Goal: Transaction & Acquisition: Purchase product/service

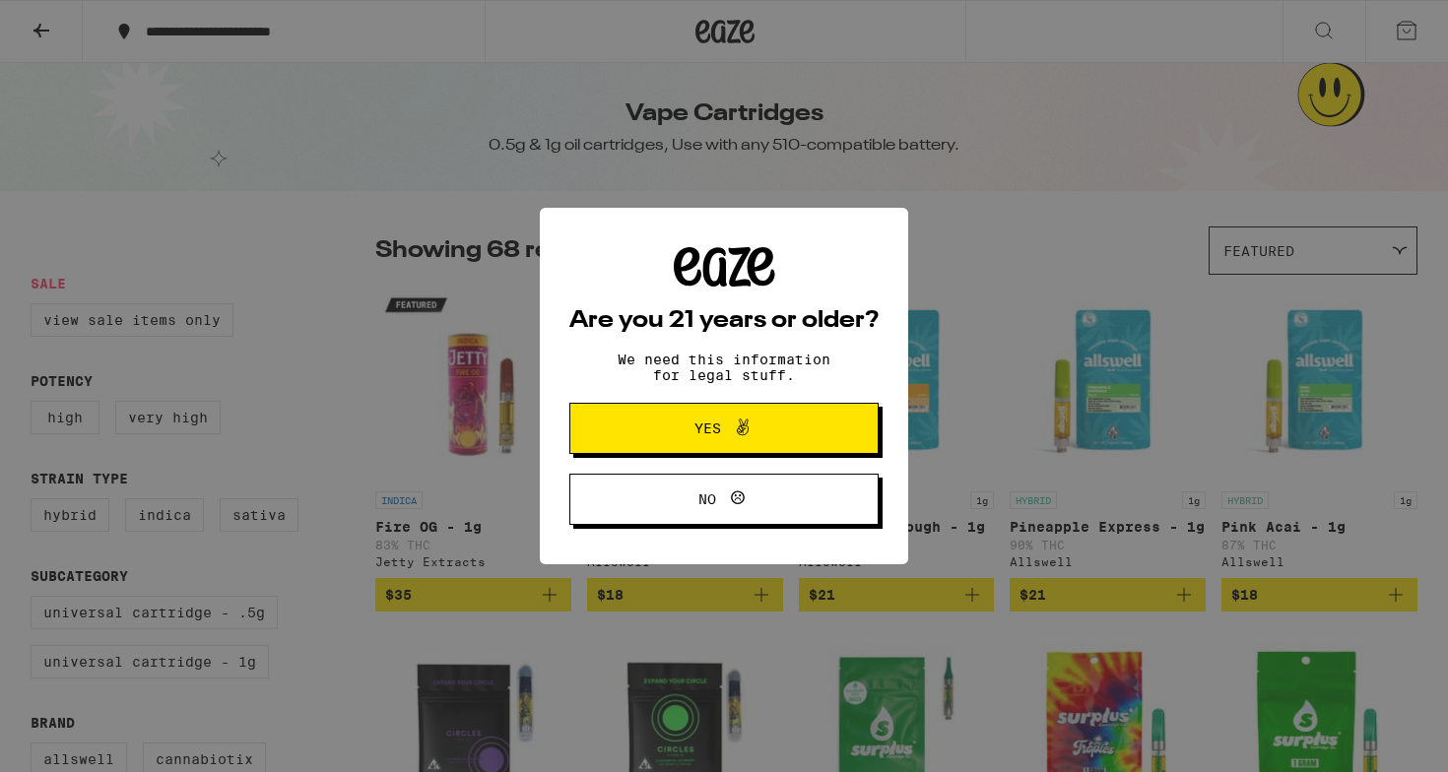
click at [765, 410] on button "Yes" at bounding box center [723, 428] width 309 height 51
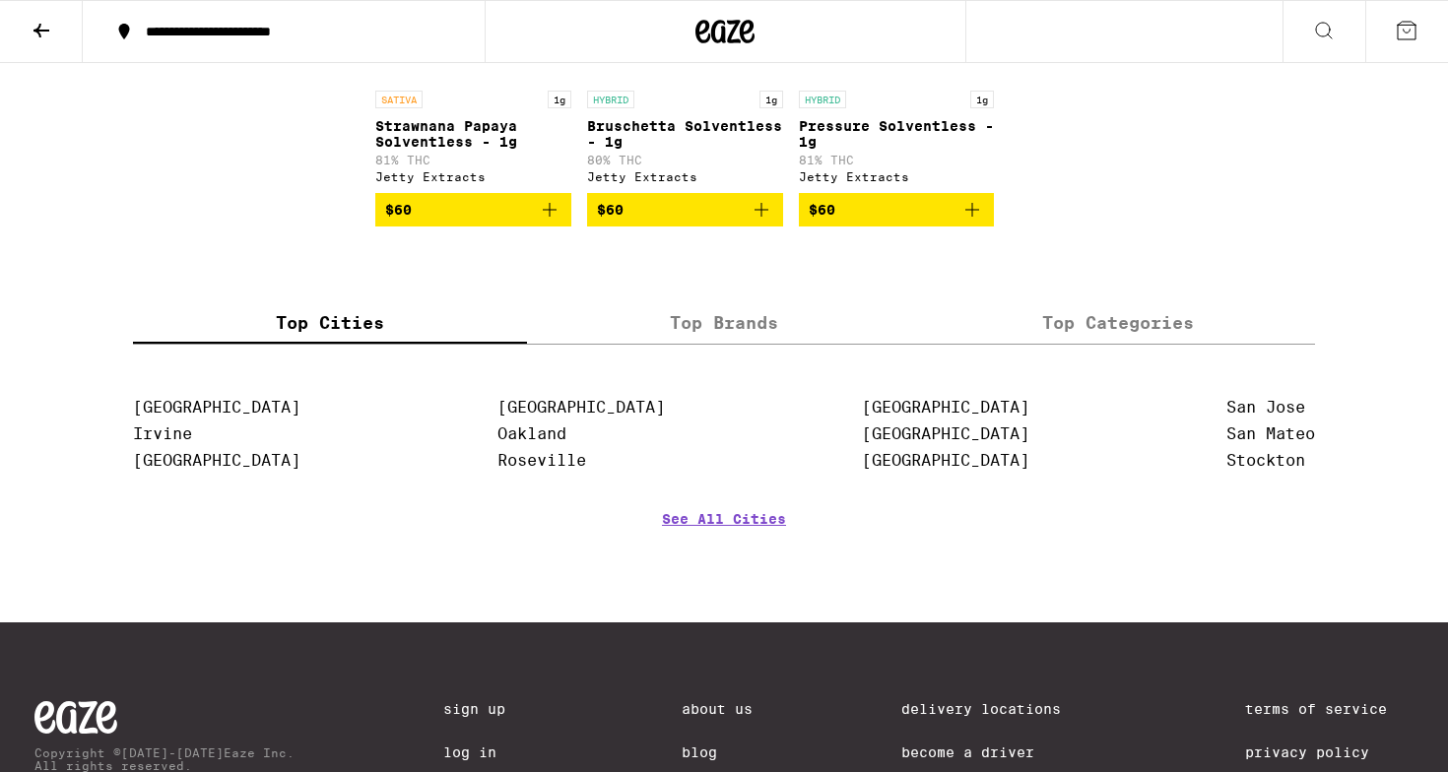
scroll to position [5059, 0]
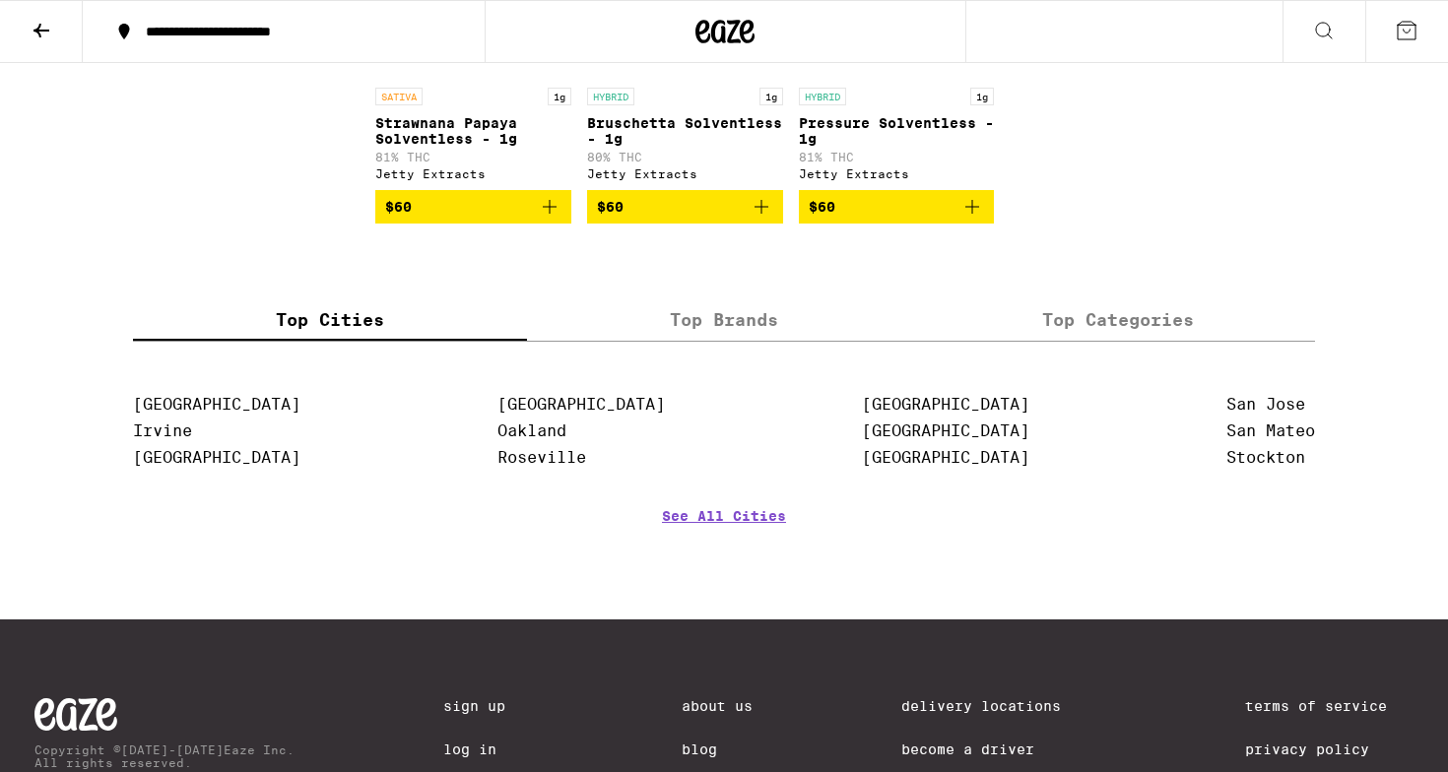
click at [756, 341] on label "Top Brands" at bounding box center [724, 319] width 394 height 42
click at [0, 0] on input "Top Brands" at bounding box center [0, 0] width 0 height 0
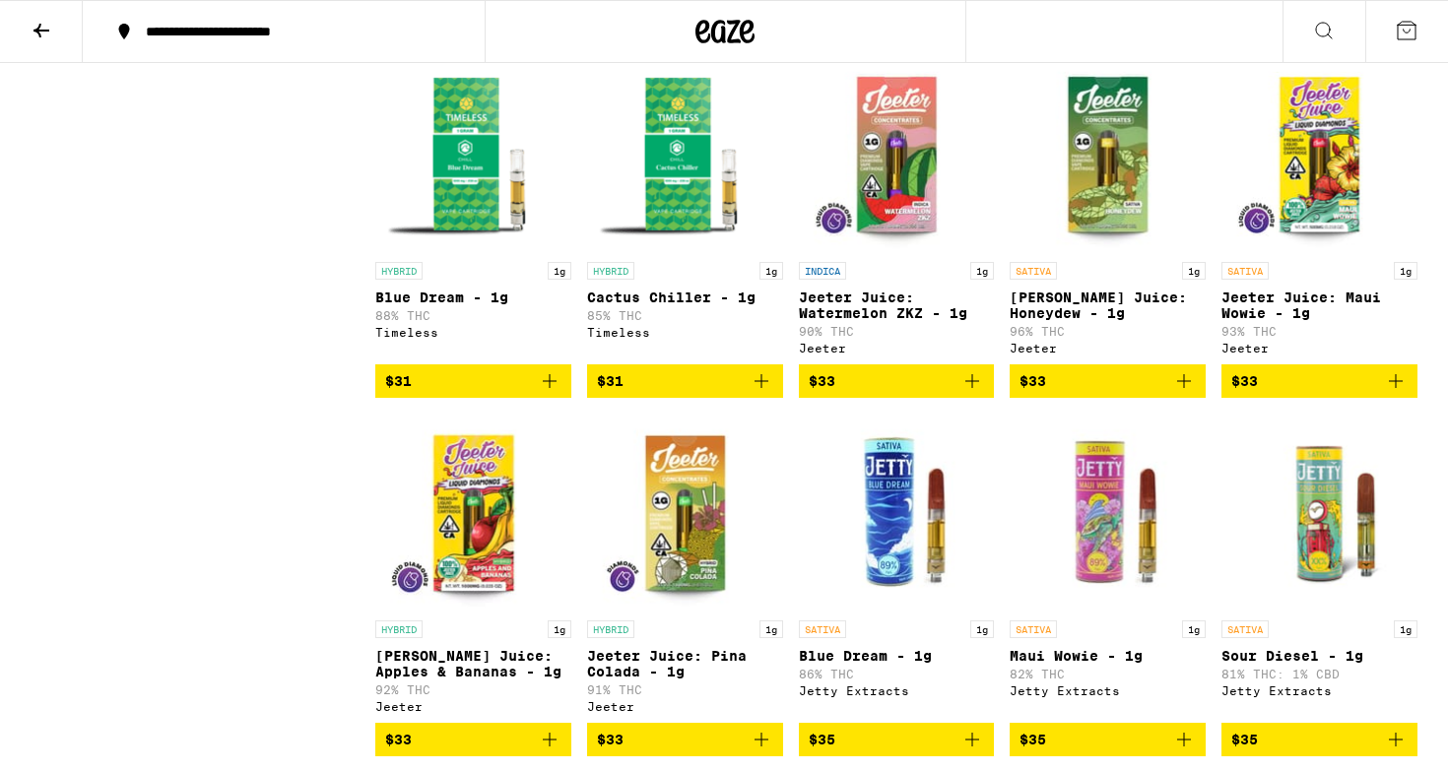
scroll to position [2824, 0]
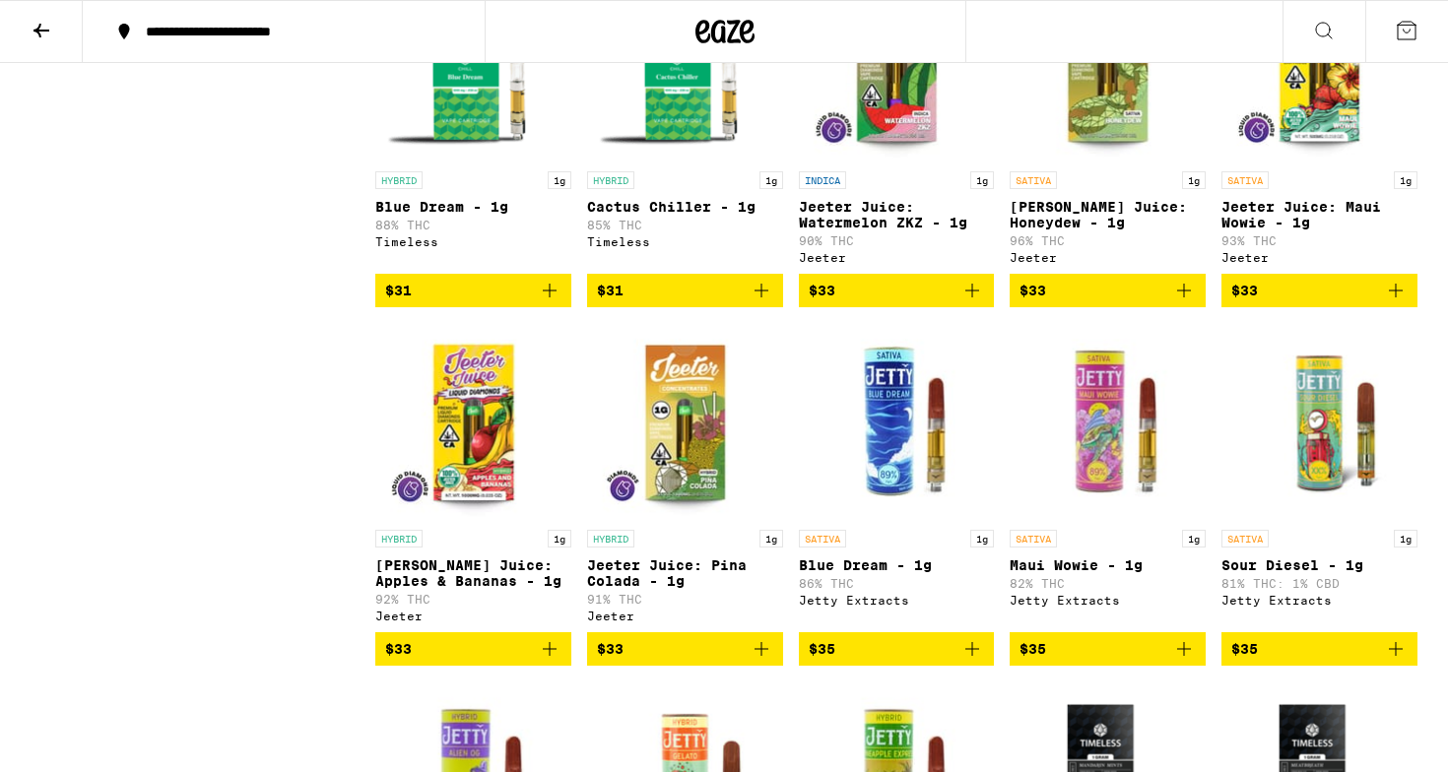
click at [899, 162] on img "Open page for Jeeter Juice: Watermelon ZKZ - 1g from Jeeter" at bounding box center [897, 63] width 196 height 197
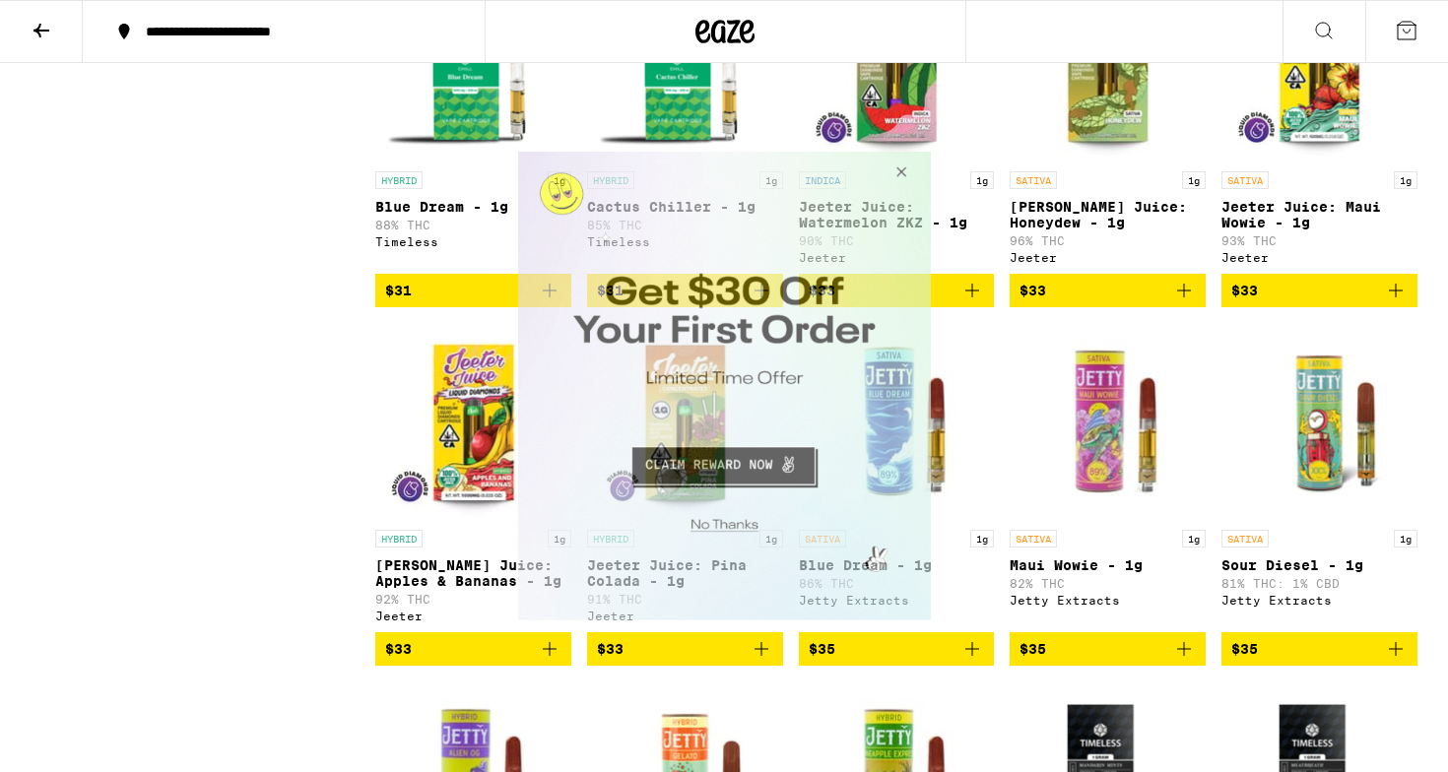
click at [896, 170] on button "Close Modal" at bounding box center [897, 175] width 53 height 47
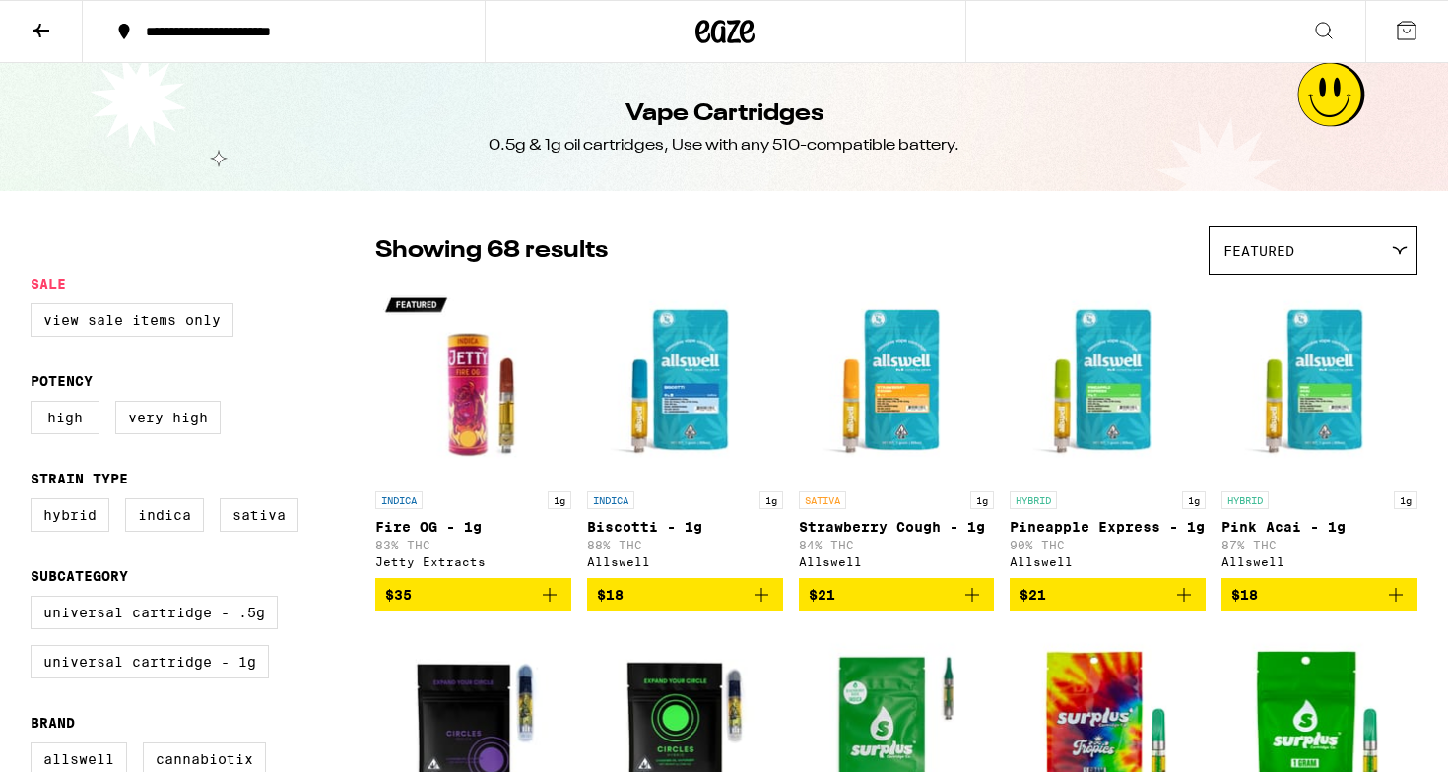
click at [674, 432] on img "Open page for Biscotti - 1g from Allswell" at bounding box center [685, 383] width 196 height 197
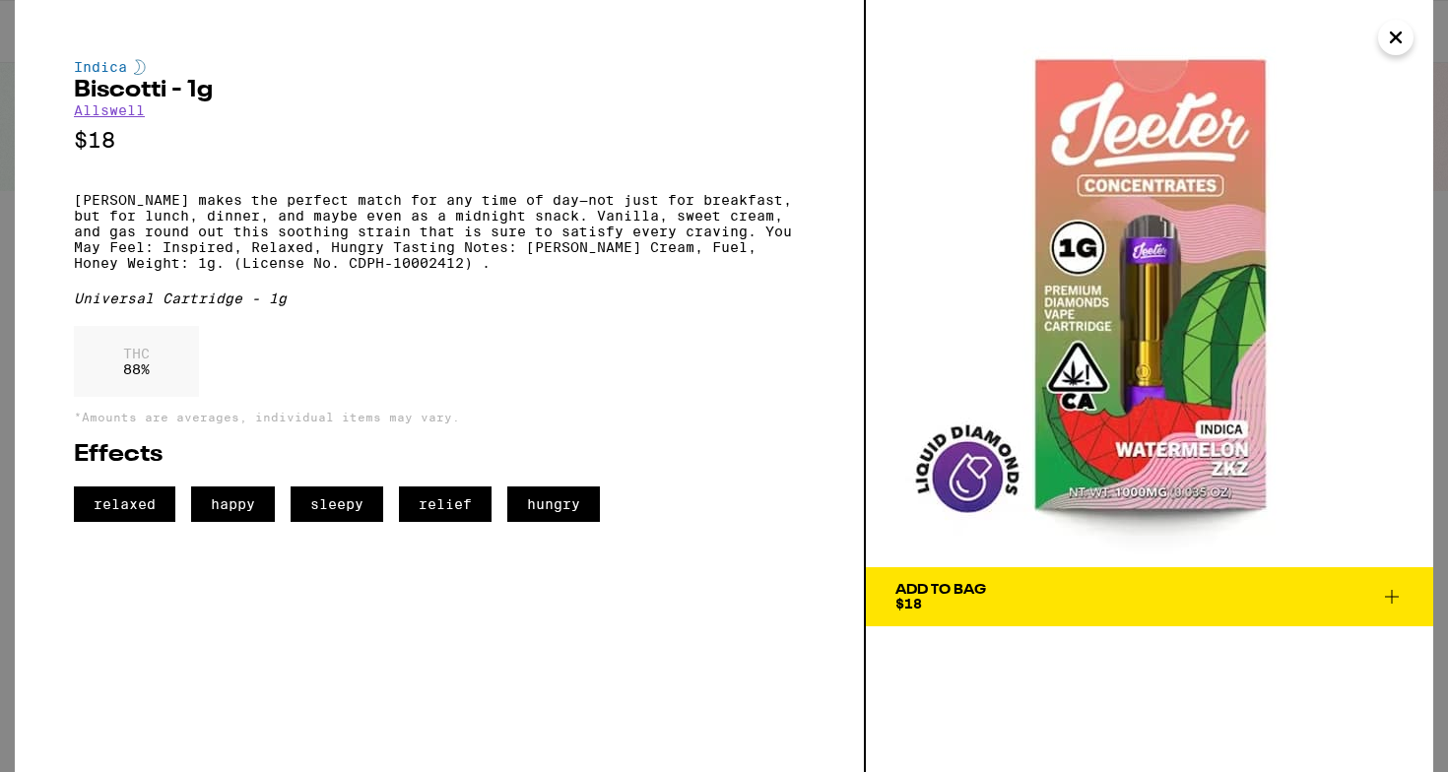
click at [1387, 38] on icon "Close" at bounding box center [1396, 38] width 24 height 30
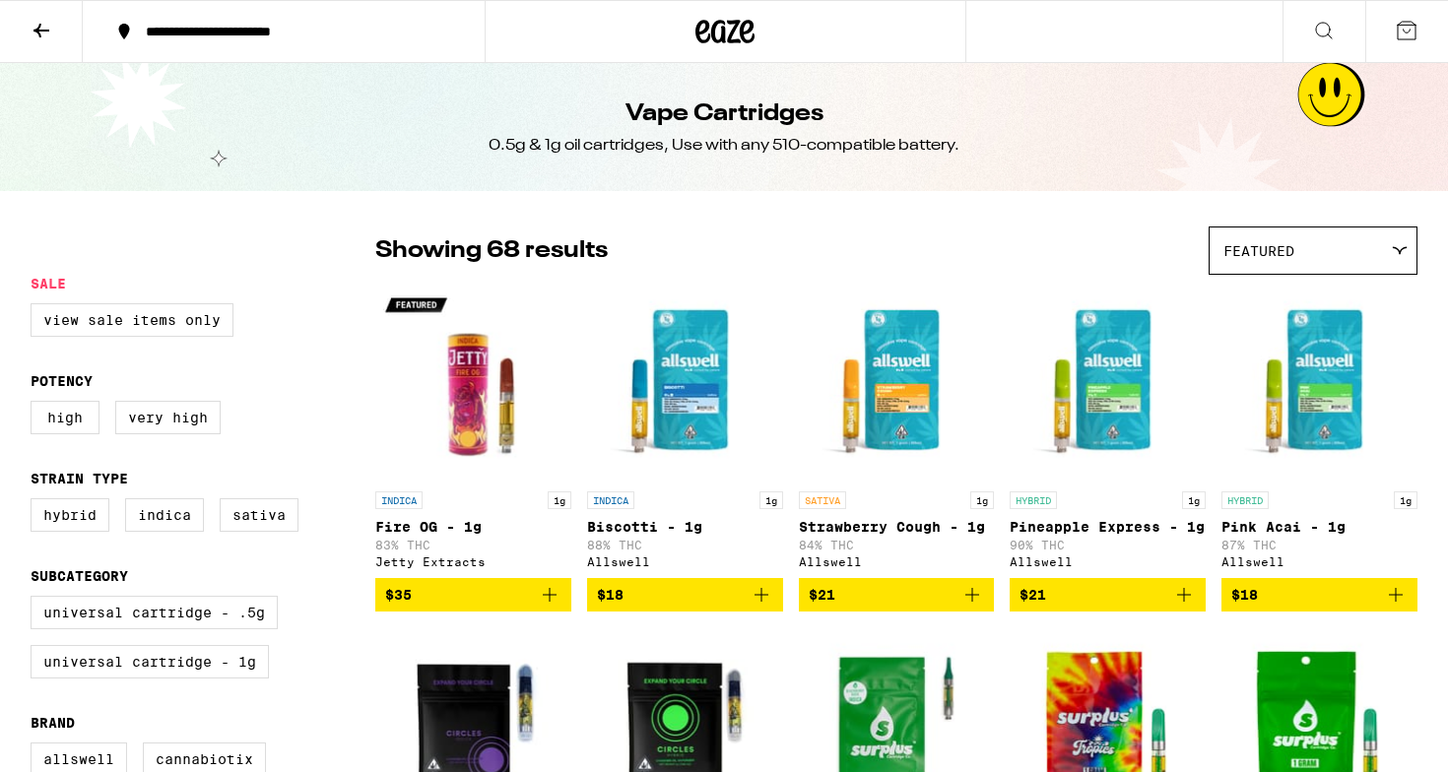
click at [731, 370] on img "Open page for Biscotti - 1g from Allswell" at bounding box center [685, 383] width 196 height 197
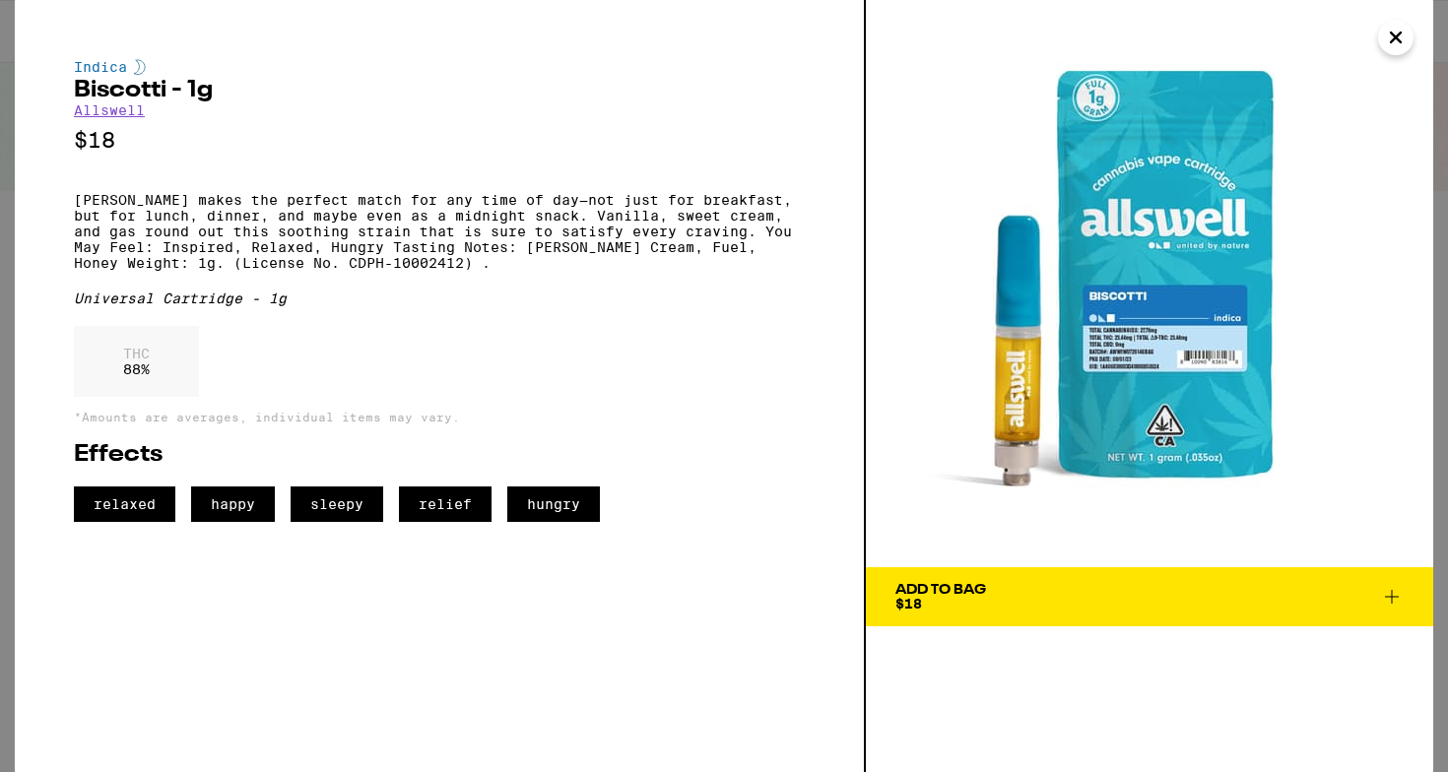
click at [1402, 48] on icon "Close" at bounding box center [1396, 38] width 24 height 30
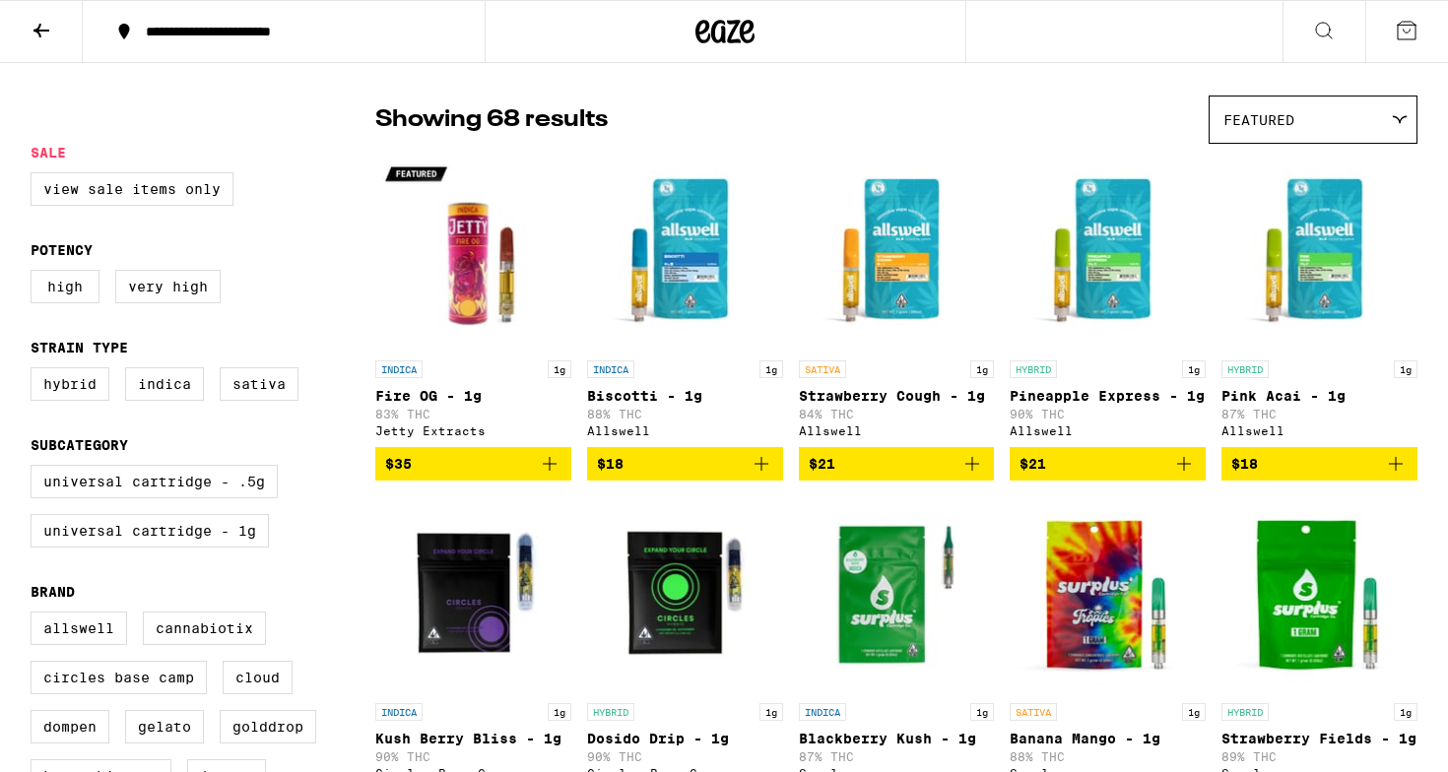
scroll to position [137, 0]
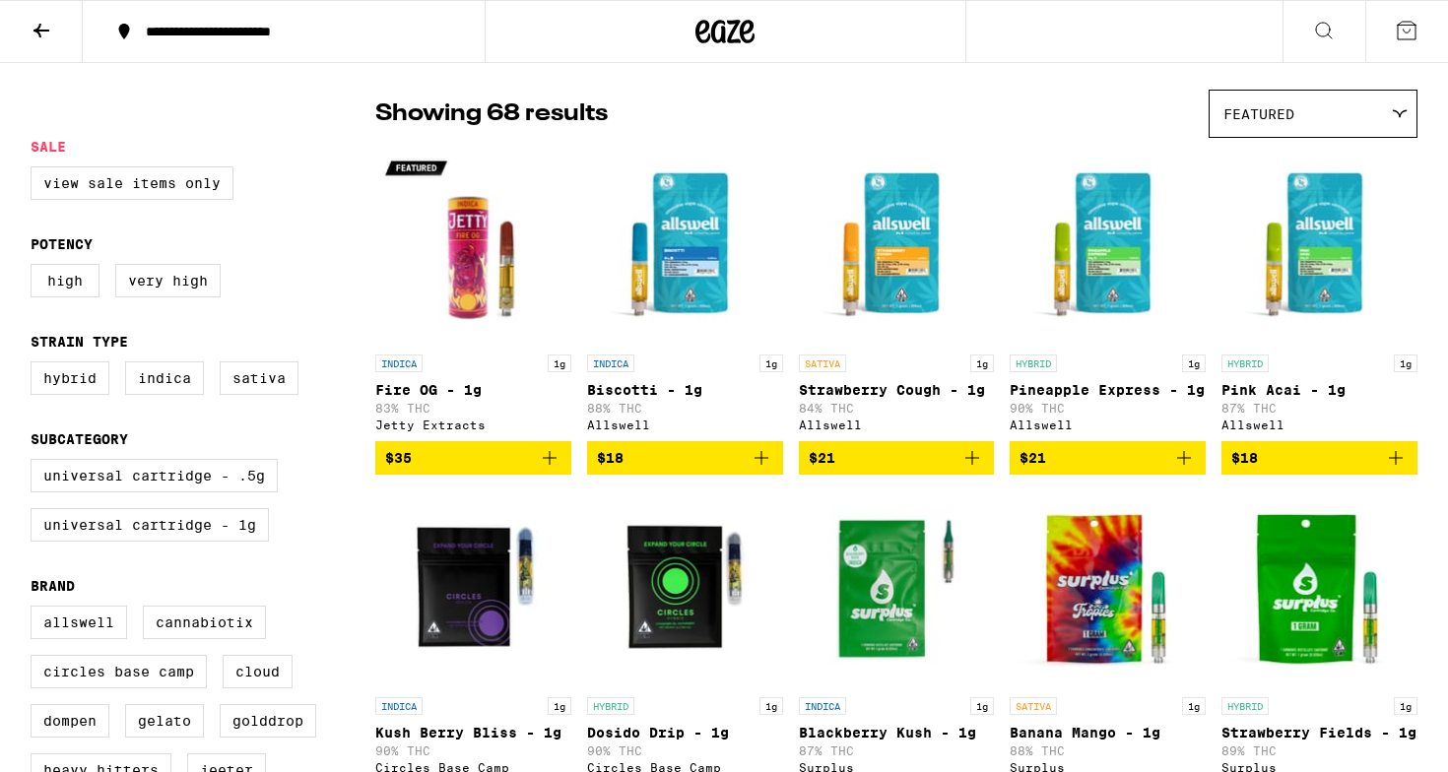
click at [700, 586] on img "Open page for Dosido Drip - 1g from Circles Base Camp" at bounding box center [685, 588] width 196 height 197
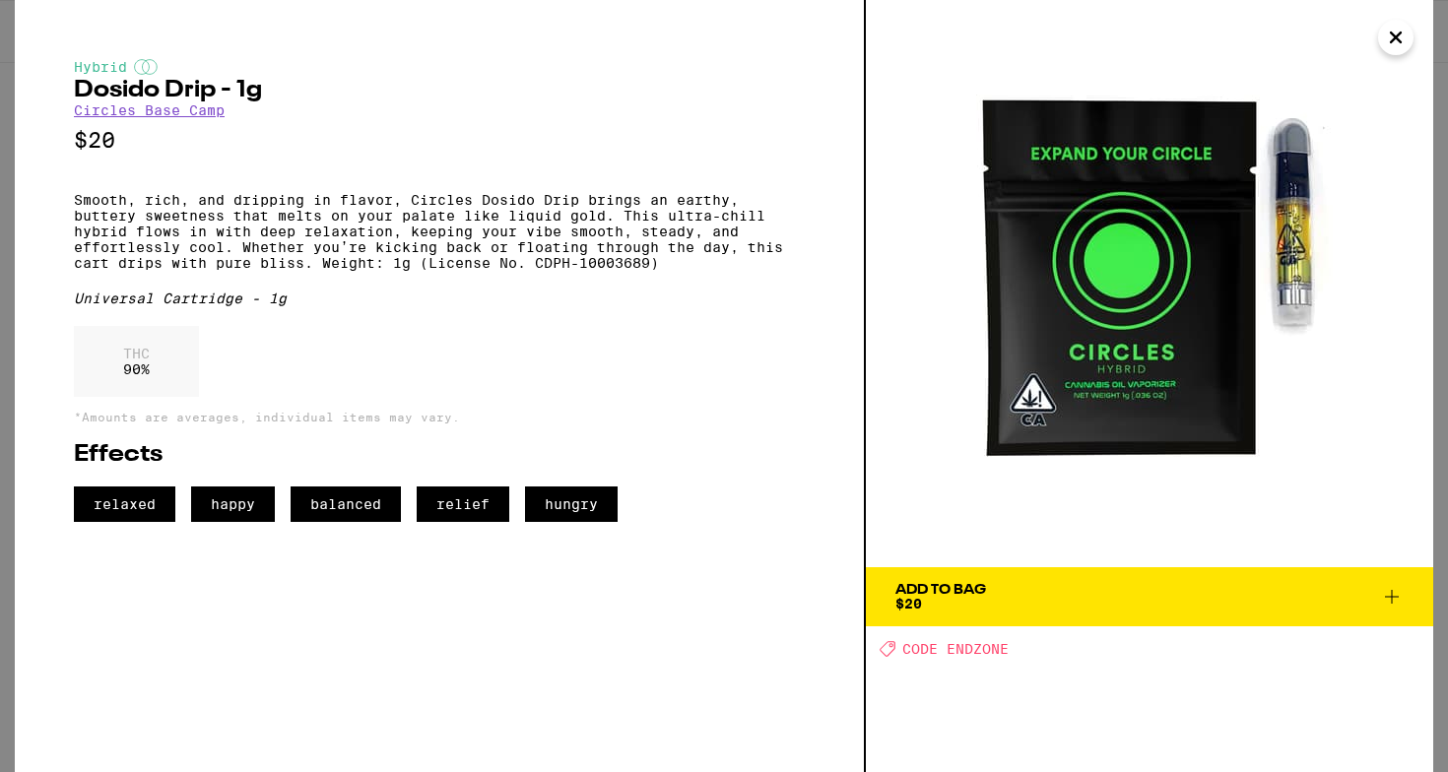
click at [1405, 40] on icon "Close" at bounding box center [1396, 38] width 24 height 30
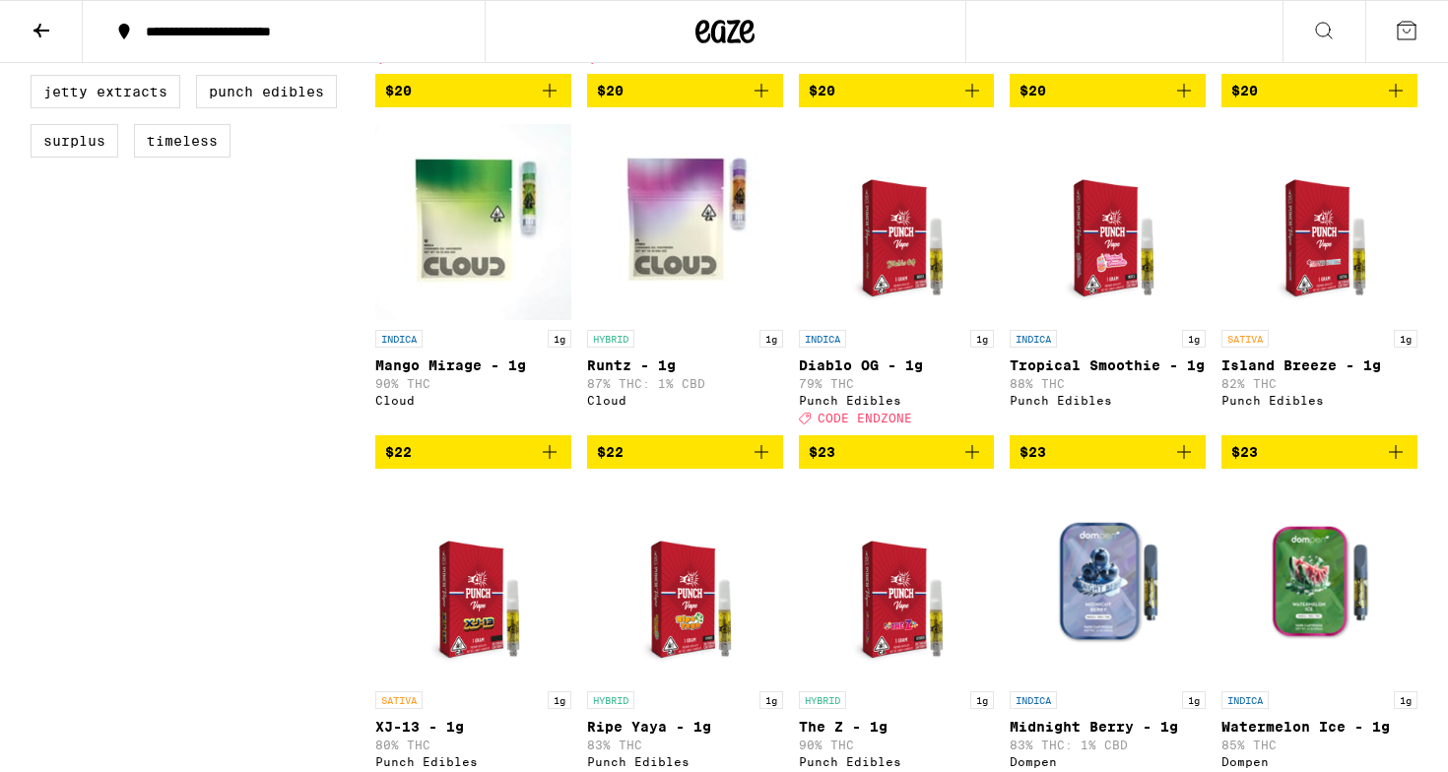
scroll to position [887, 0]
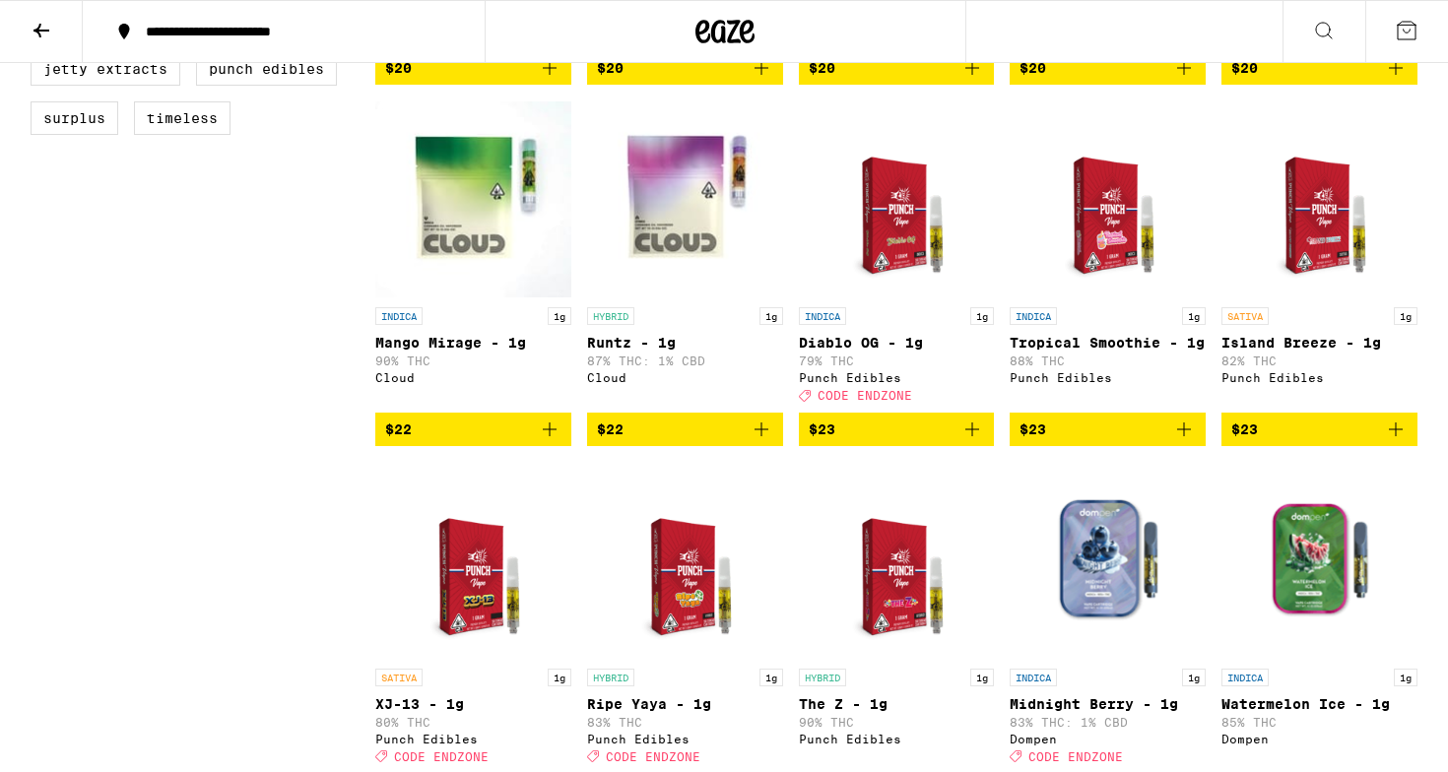
click at [683, 237] on img "Open page for Runtz - 1g from Cloud" at bounding box center [685, 198] width 196 height 197
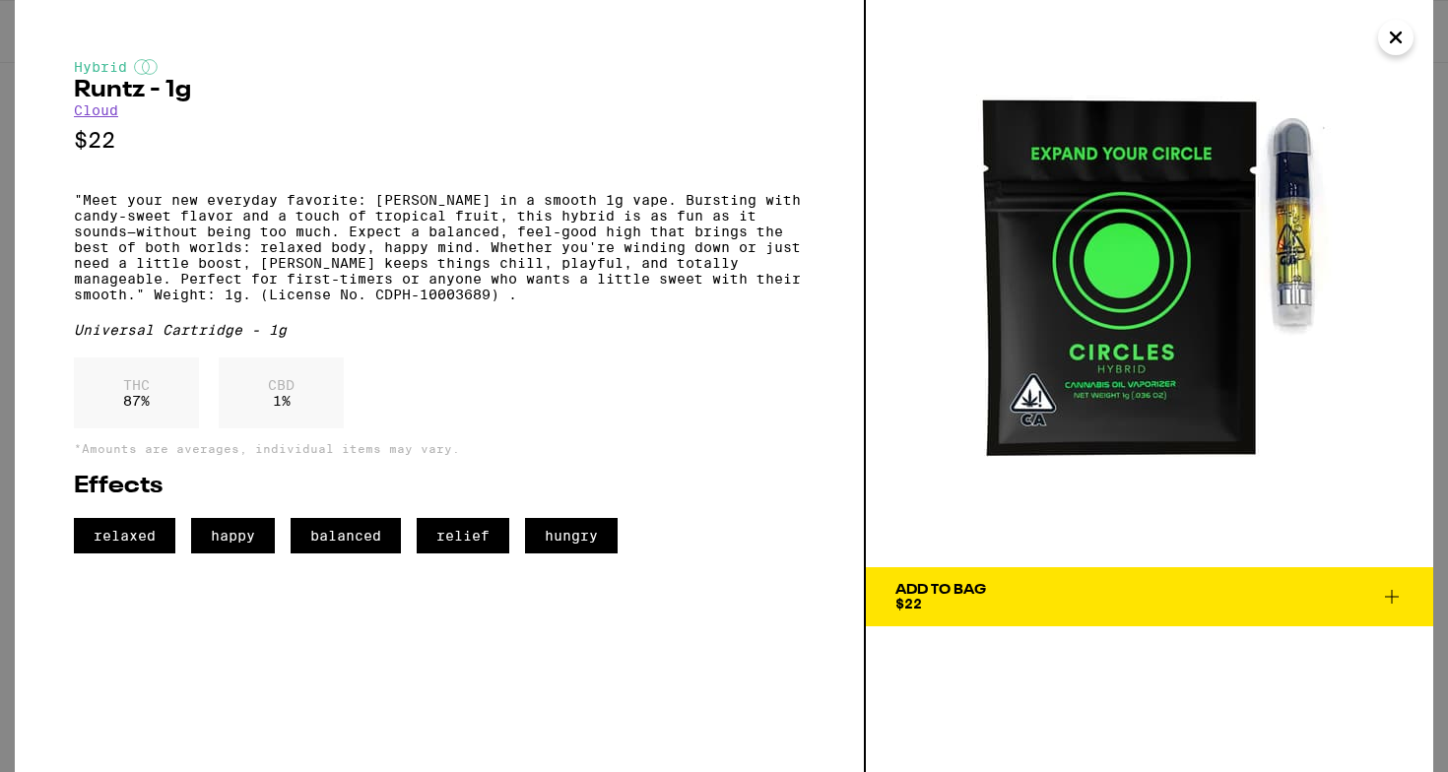
click at [1403, 45] on icon "Close" at bounding box center [1396, 38] width 24 height 30
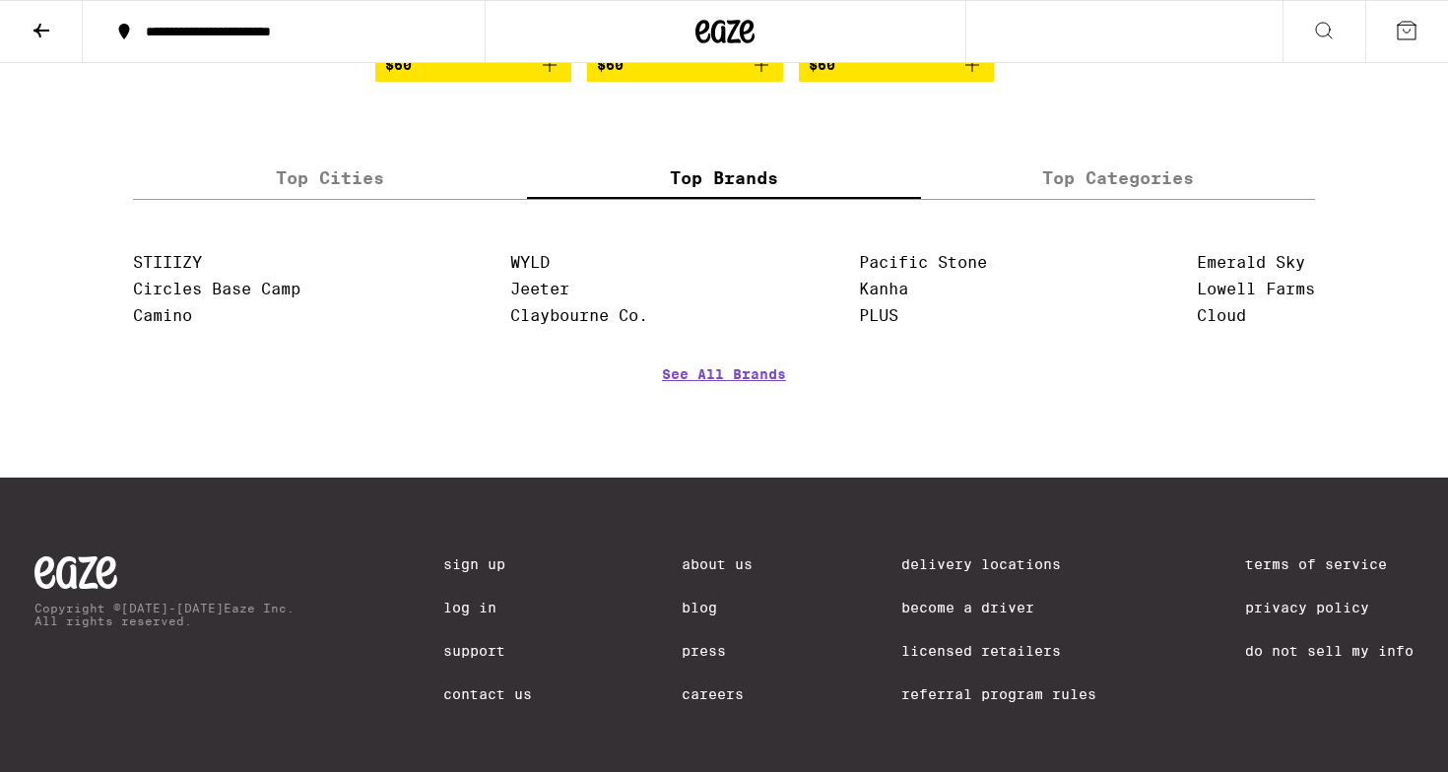
scroll to position [5192, 0]
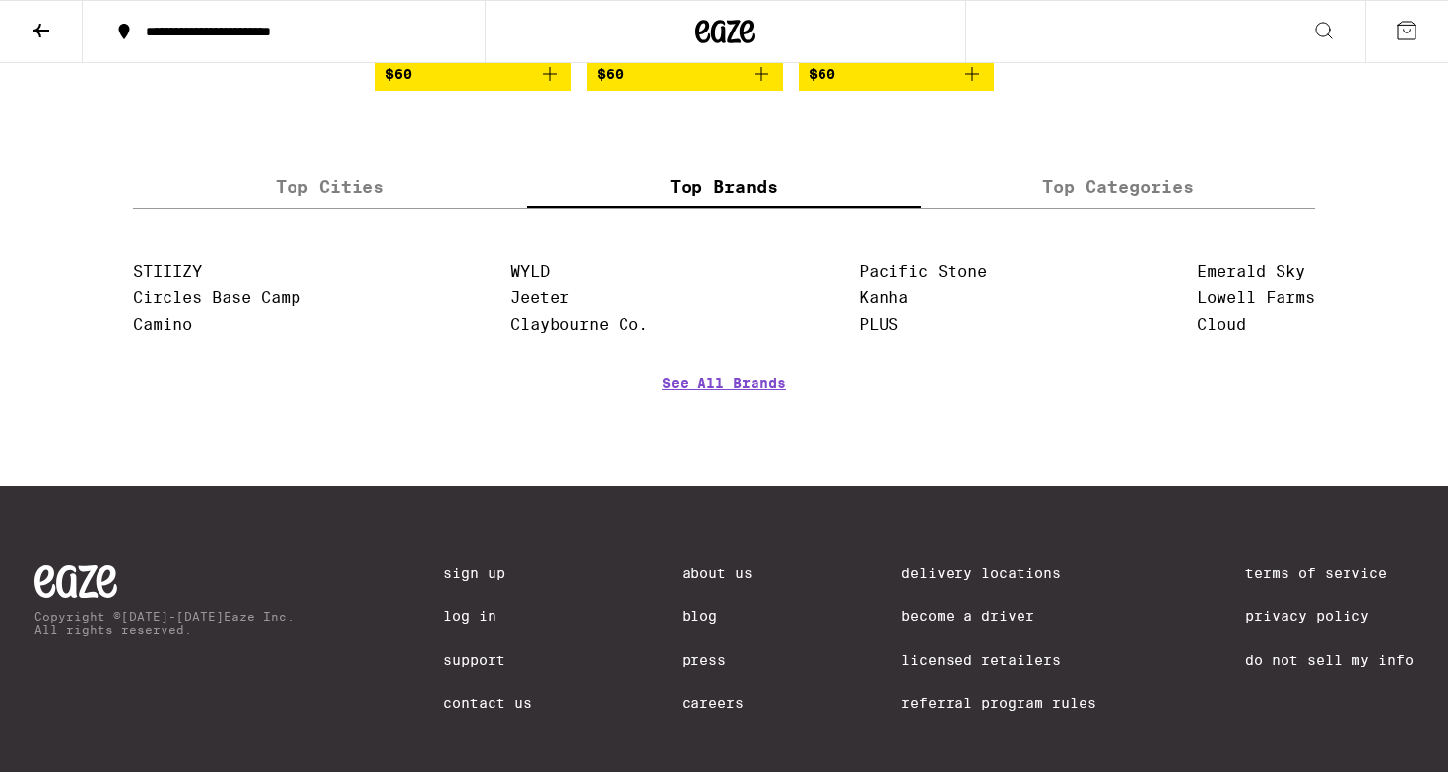
click at [997, 208] on label "Top Categories" at bounding box center [1118, 186] width 394 height 42
click at [0, 0] on input "Top Categories" at bounding box center [0, 0] width 0 height 0
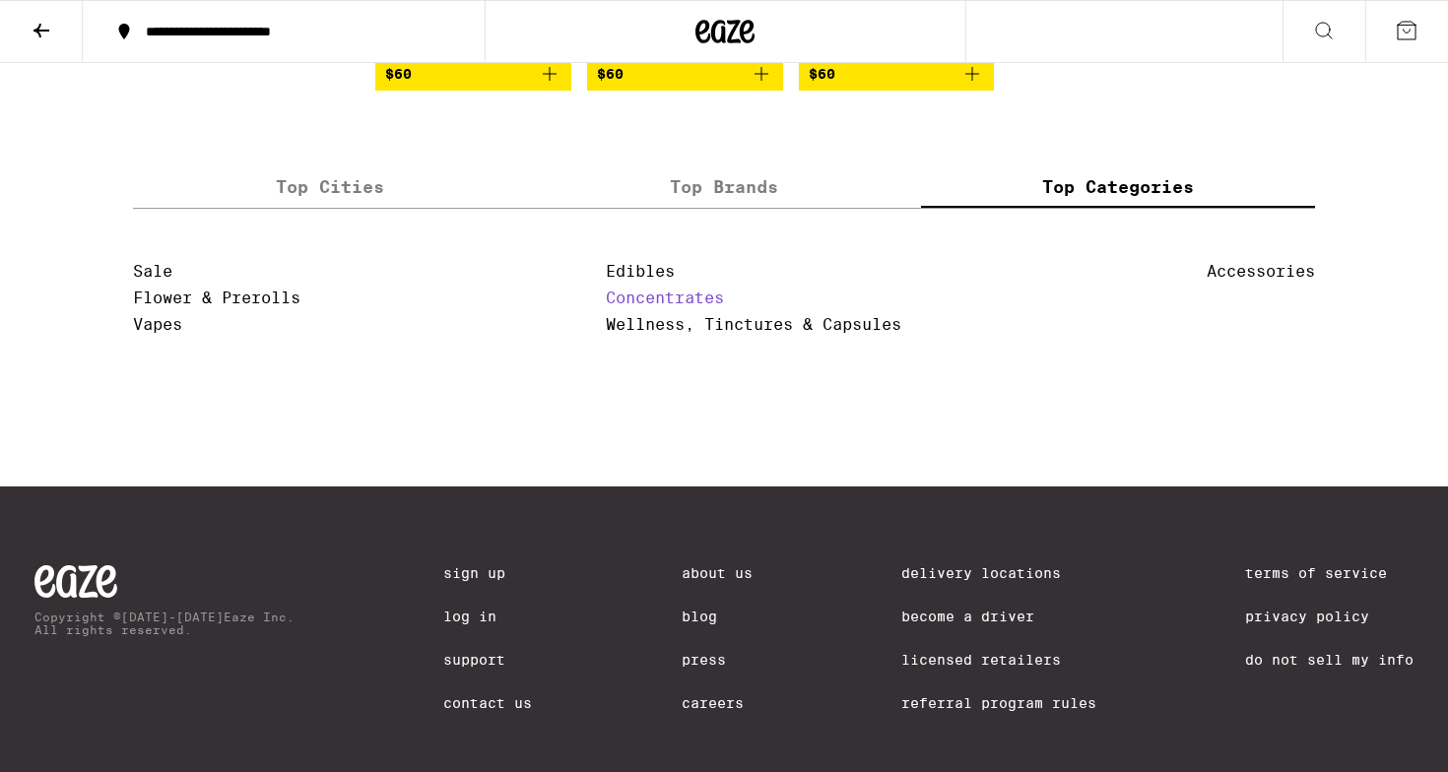
click at [702, 307] on link "Concentrates" at bounding box center [665, 298] width 118 height 19
click at [673, 307] on link "Concentrates" at bounding box center [665, 298] width 118 height 19
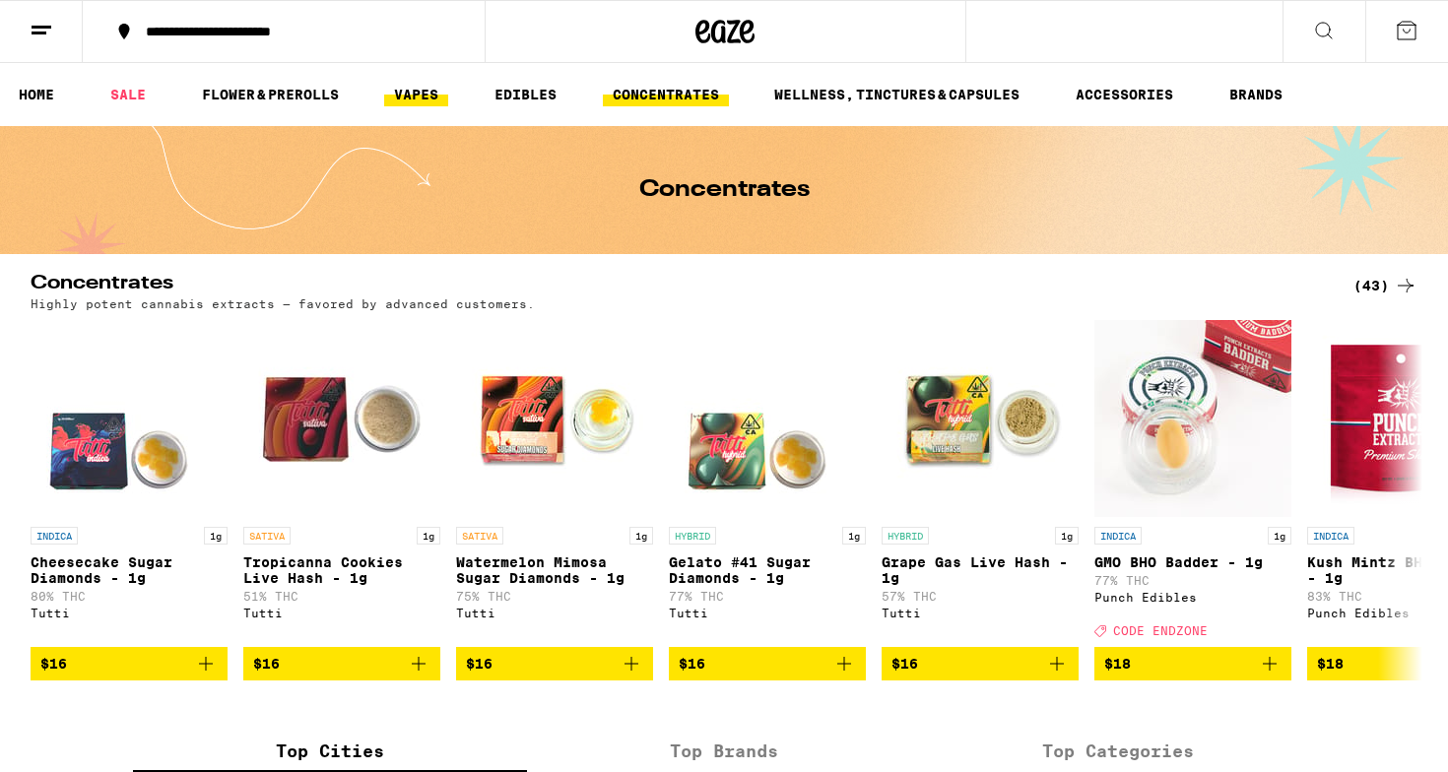
click at [398, 92] on link "VAPES" at bounding box center [416, 95] width 64 height 24
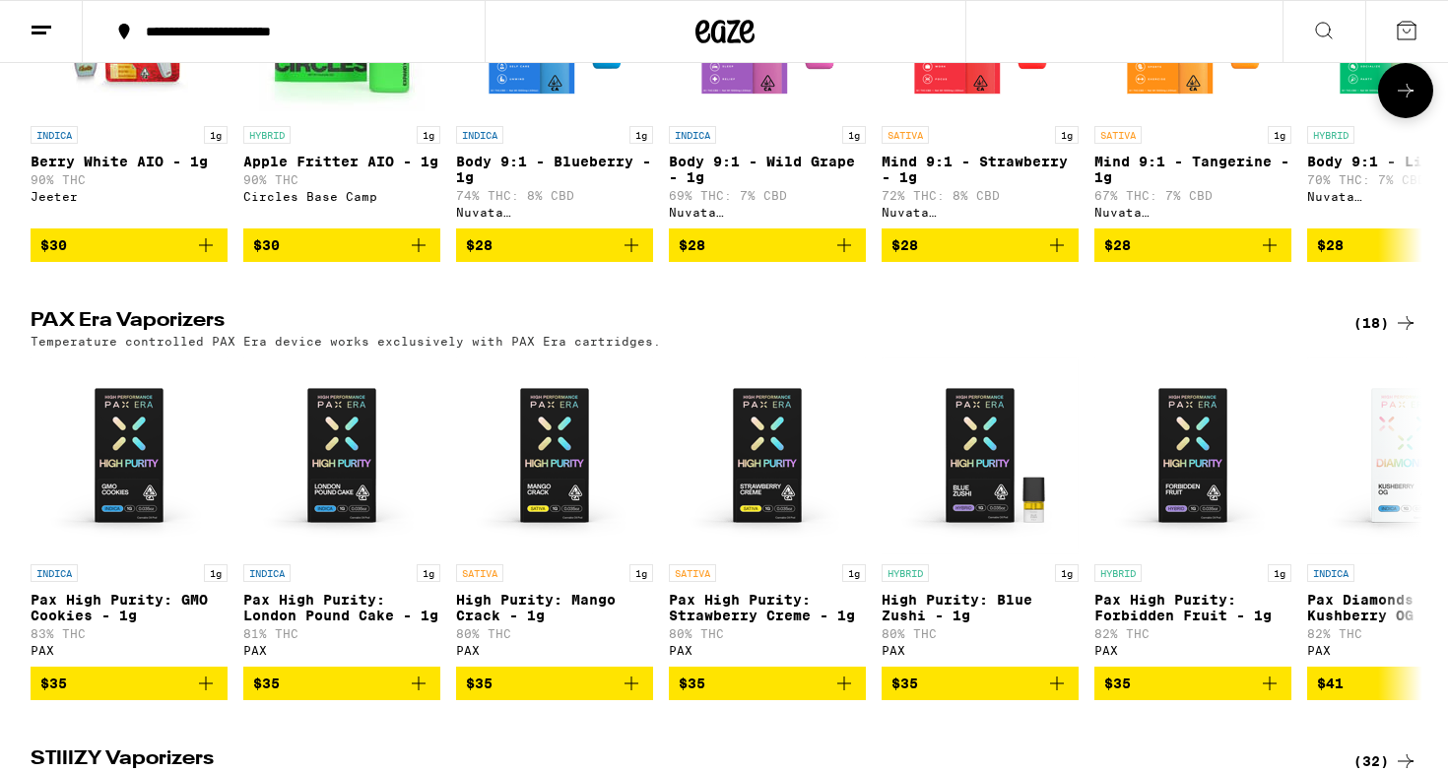
scroll to position [1378, 0]
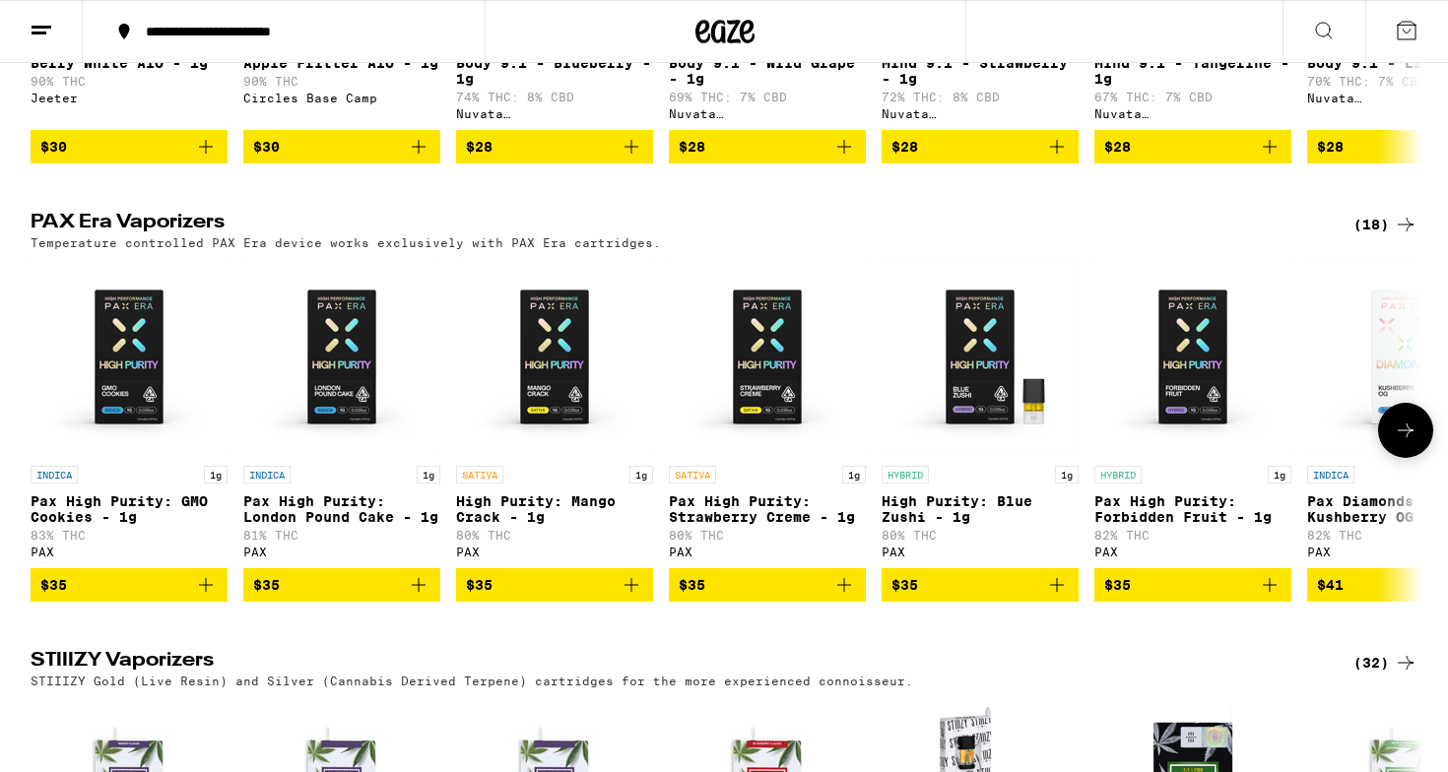
click at [746, 445] on img "Open page for Pax High Purity: Strawberry Creme - 1g from PAX" at bounding box center [767, 357] width 197 height 197
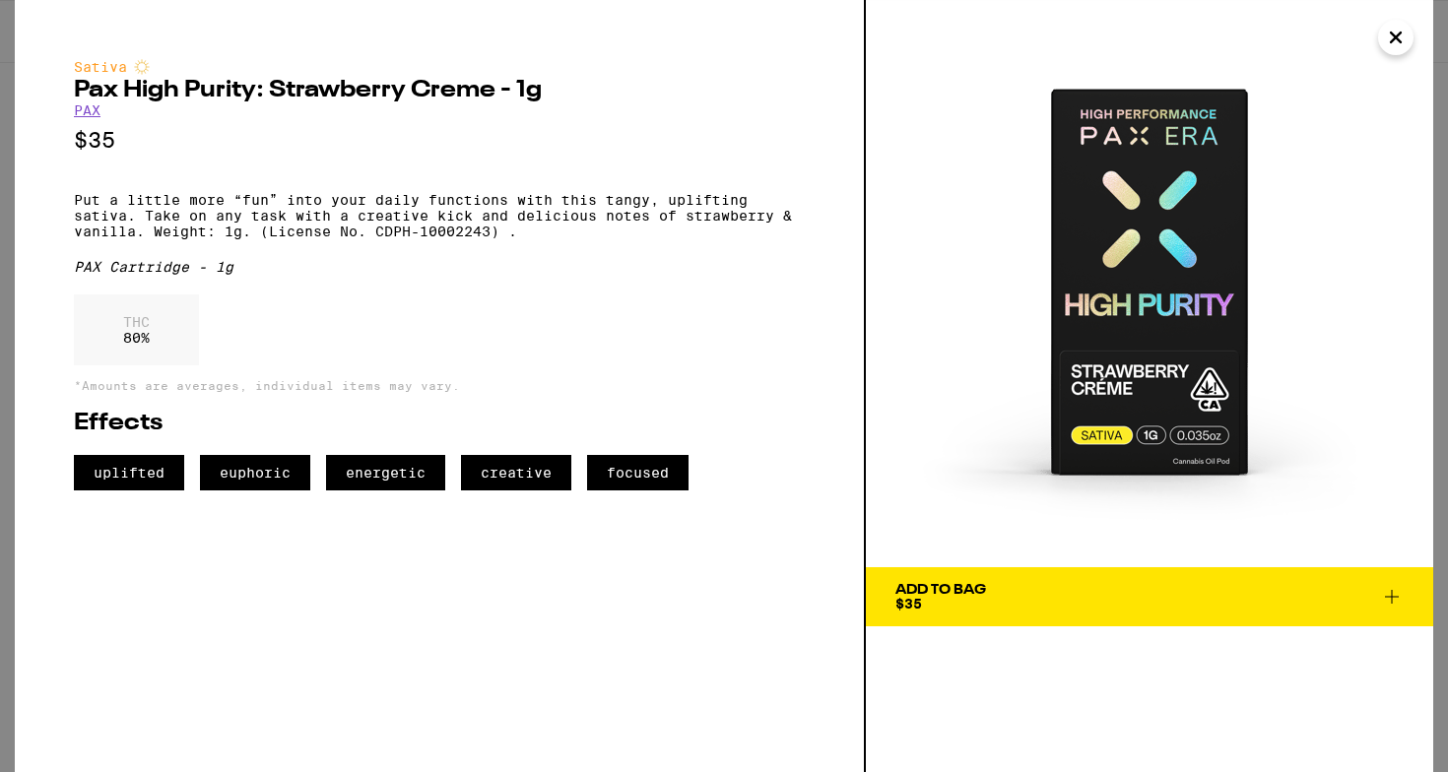
click at [1394, 41] on icon "Close" at bounding box center [1396, 38] width 24 height 30
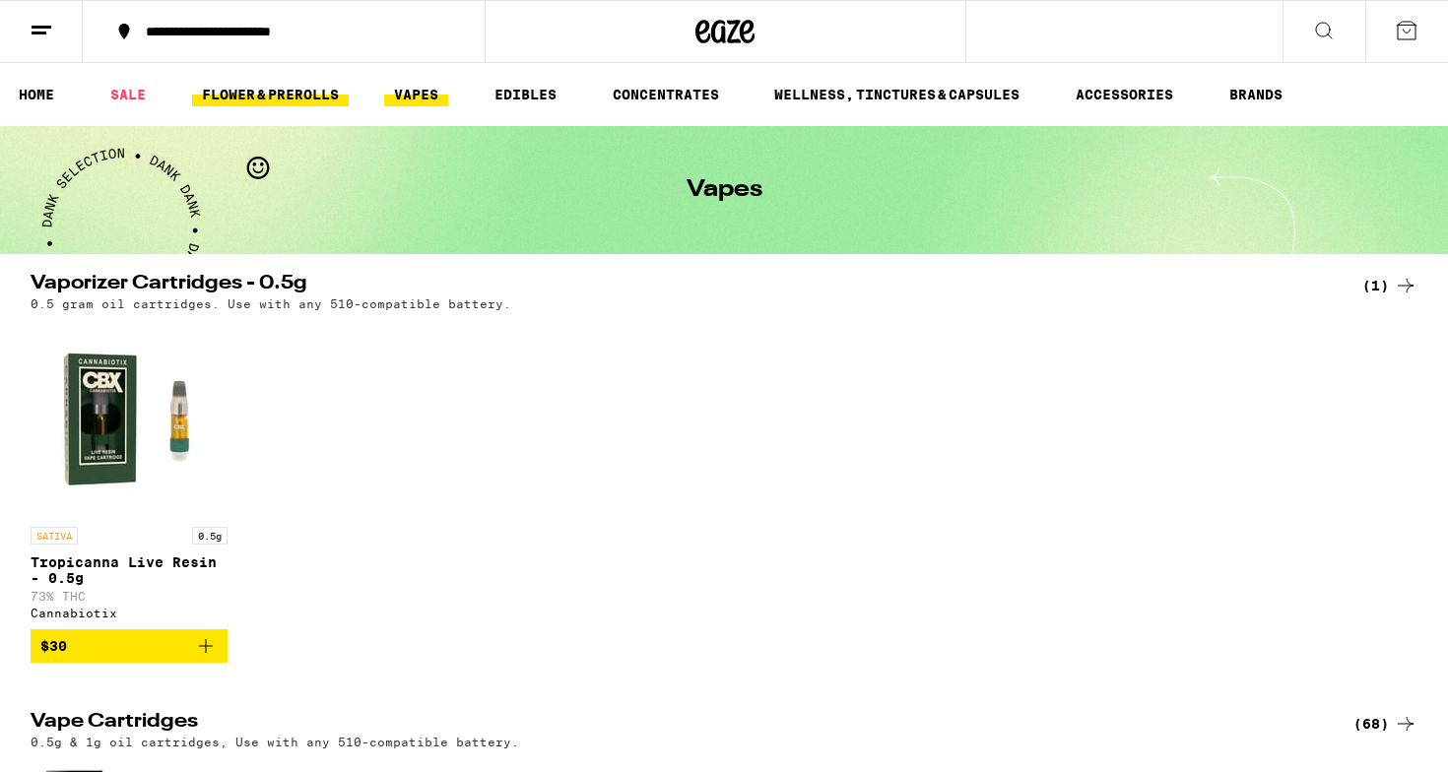
click at [235, 94] on link "FLOWER & PREROLLS" at bounding box center [270, 95] width 157 height 24
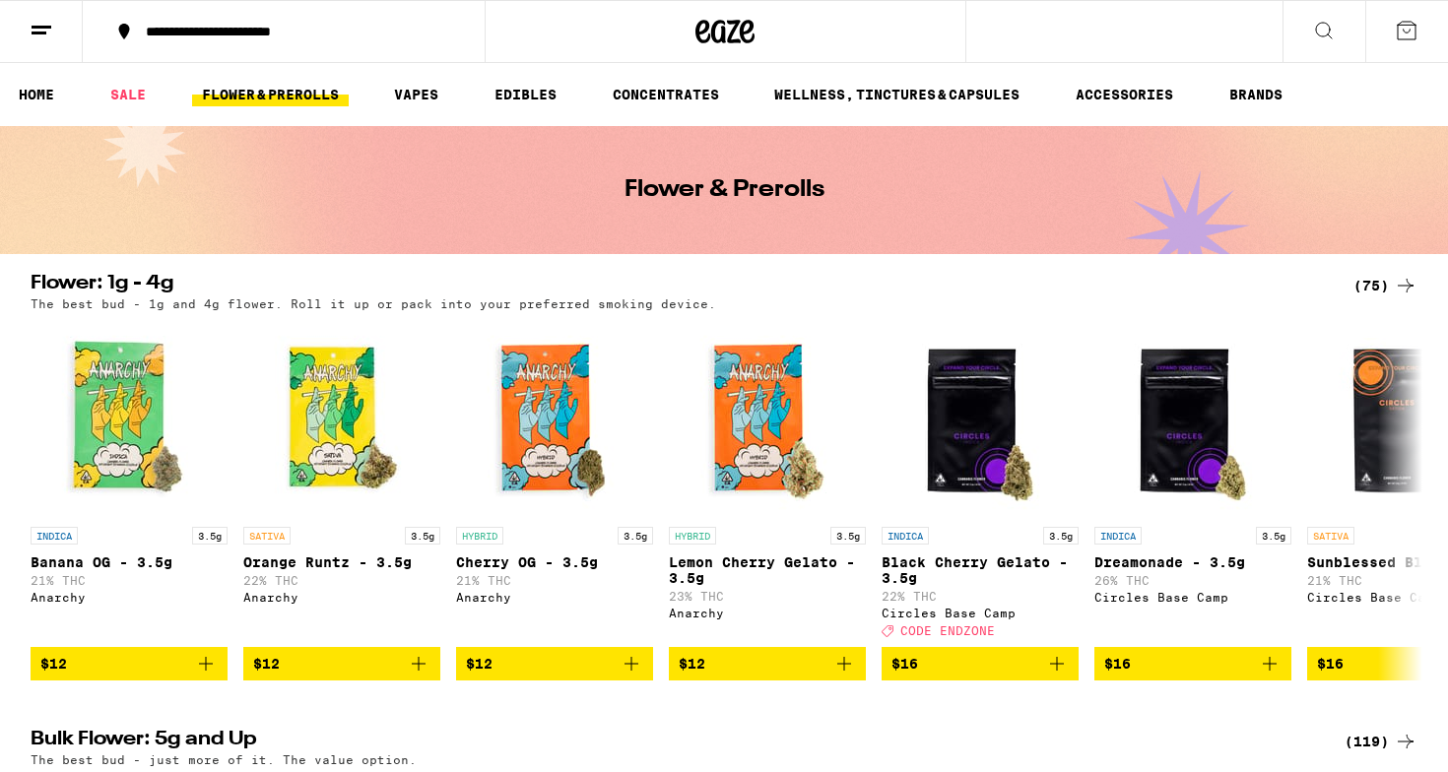
scroll to position [27, 0]
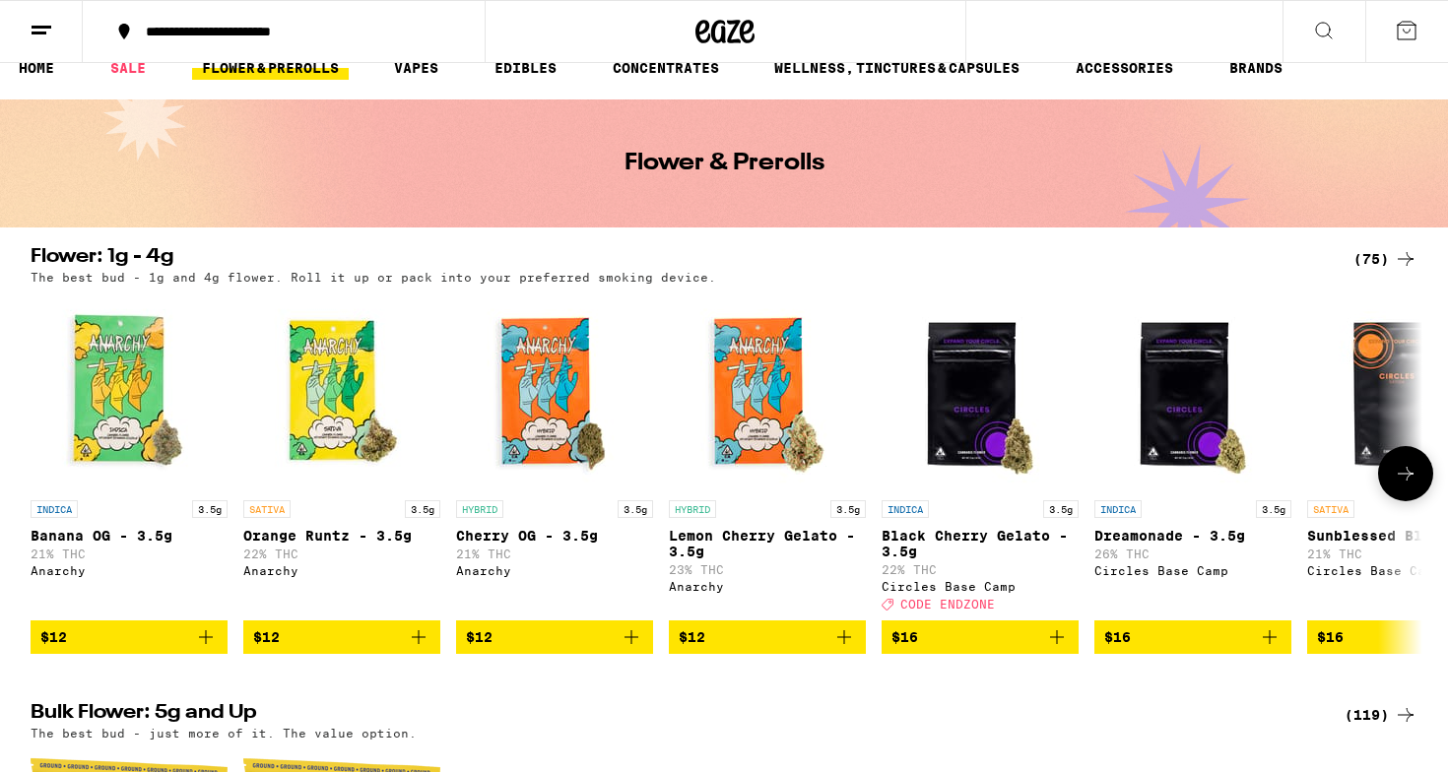
click at [798, 448] on img "Open page for Lemon Cherry Gelato - 3.5g from Anarchy" at bounding box center [767, 391] width 197 height 197
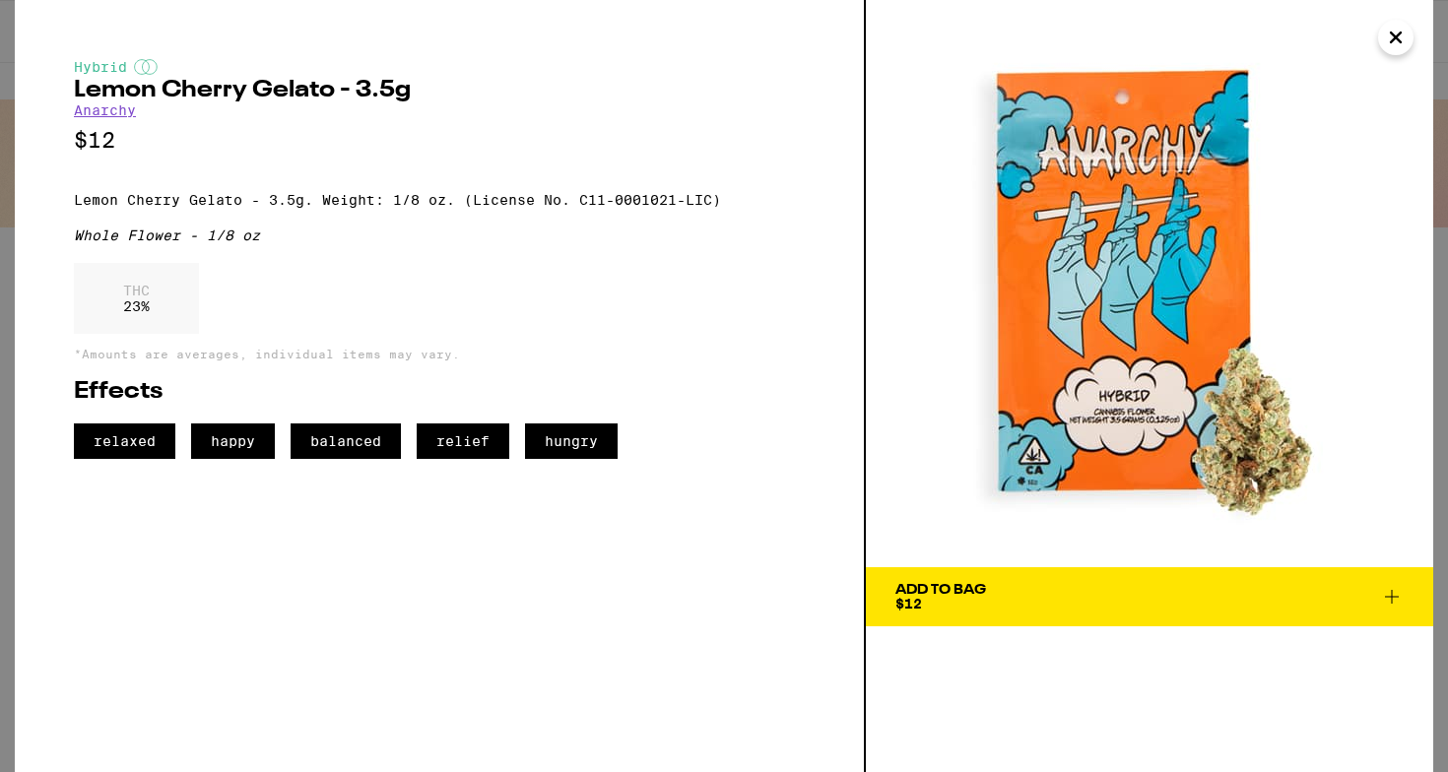
click at [1394, 37] on icon "Close" at bounding box center [1396, 37] width 10 height 10
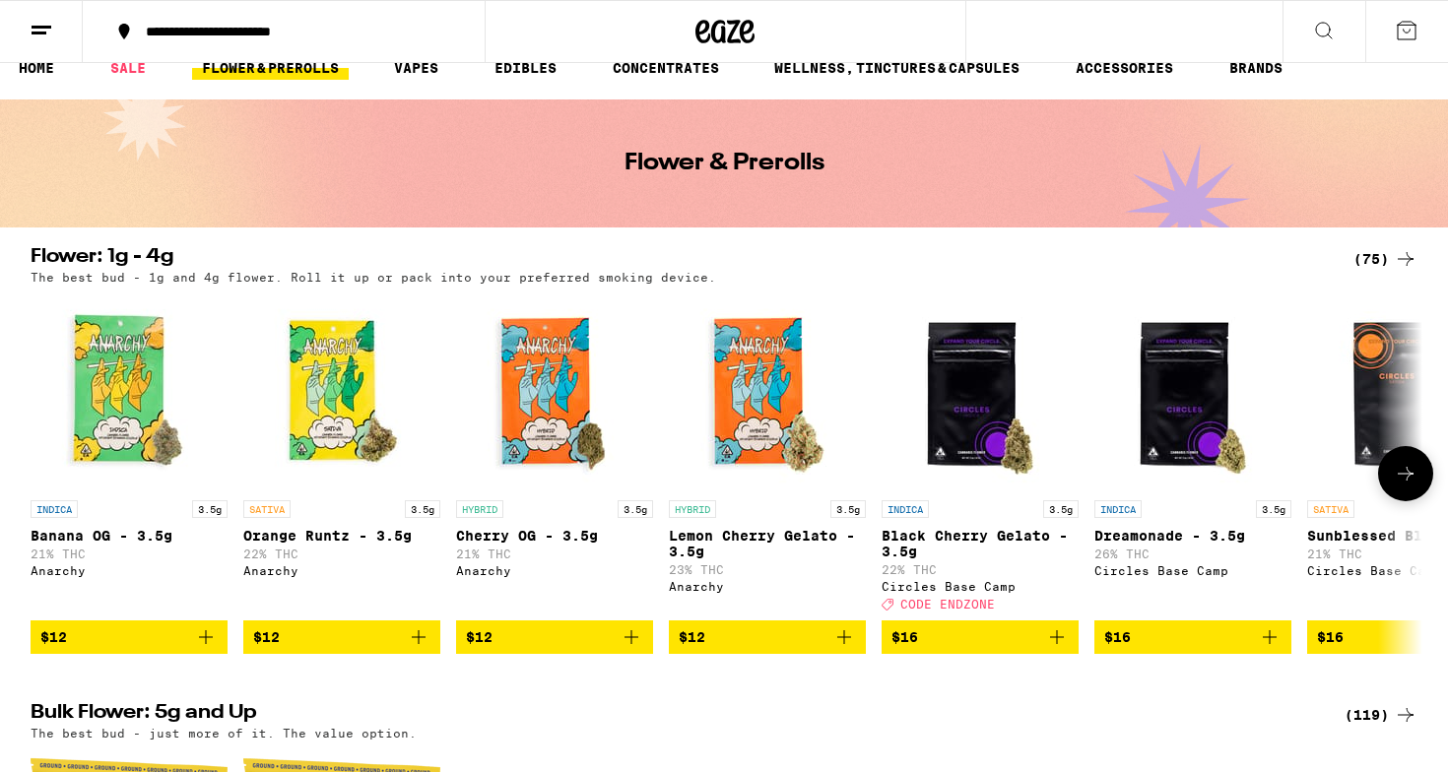
click at [123, 450] on img "Open page for Banana OG - 3.5g from Anarchy" at bounding box center [129, 391] width 197 height 197
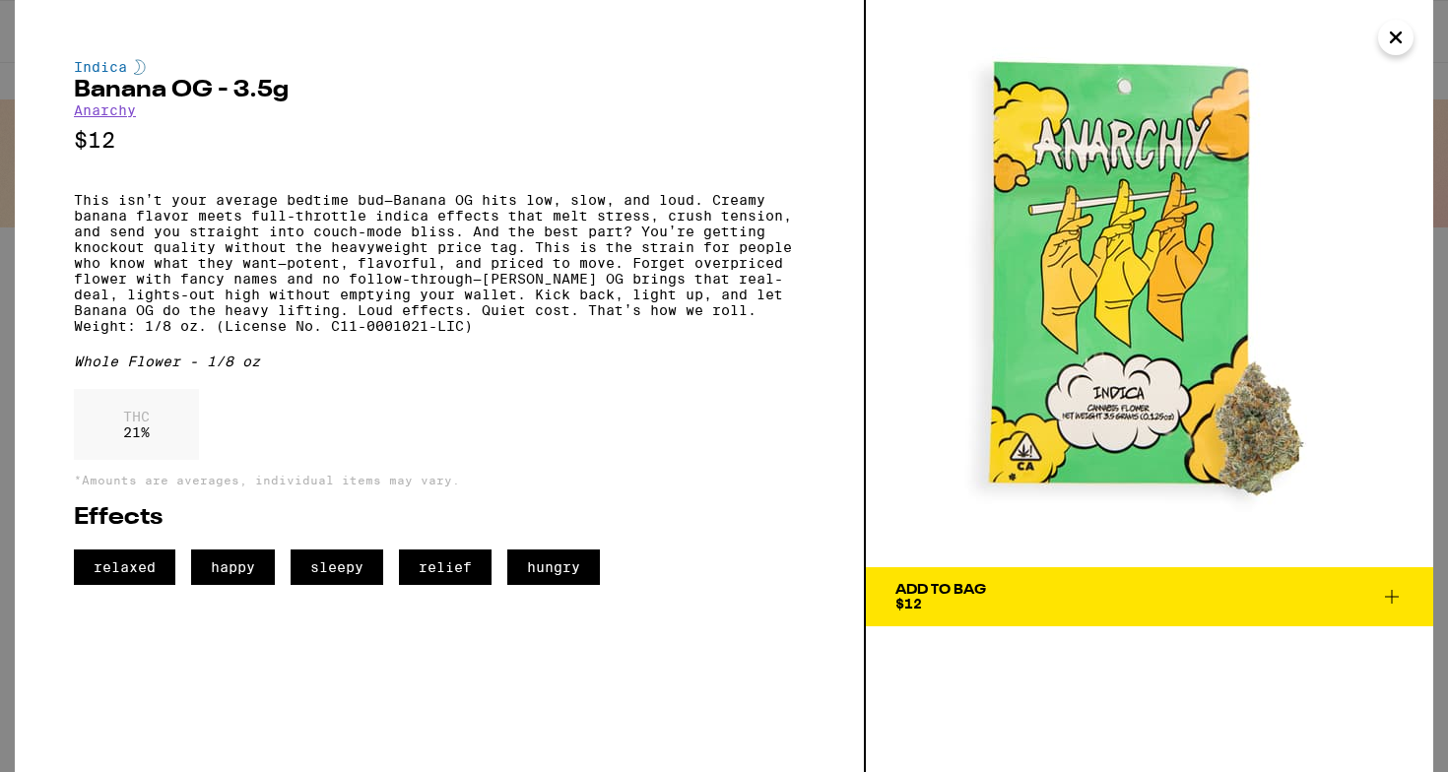
click at [1411, 27] on img at bounding box center [1149, 283] width 567 height 567
click at [1396, 47] on icon "Close" at bounding box center [1396, 38] width 24 height 30
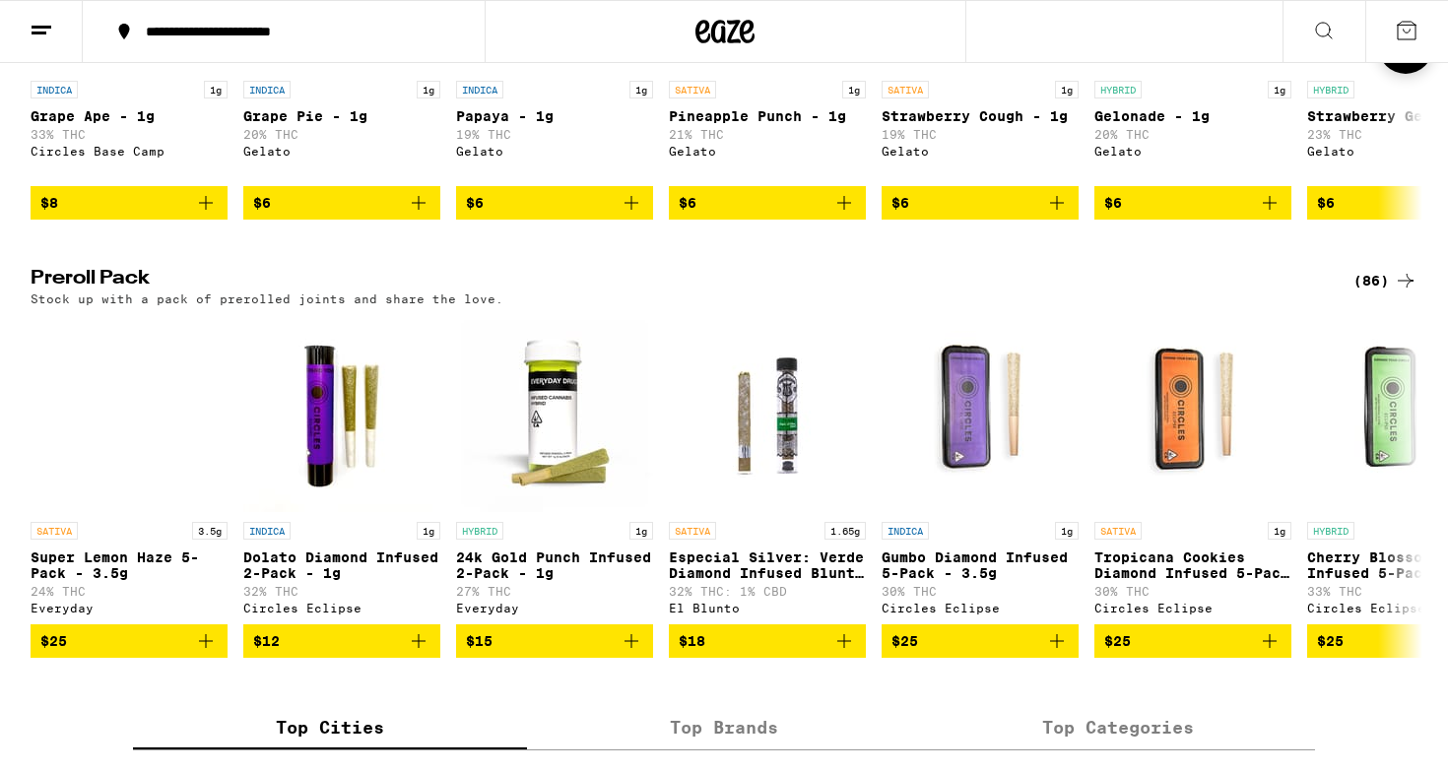
scroll to position [1350, 0]
